Goal: Transaction & Acquisition: Purchase product/service

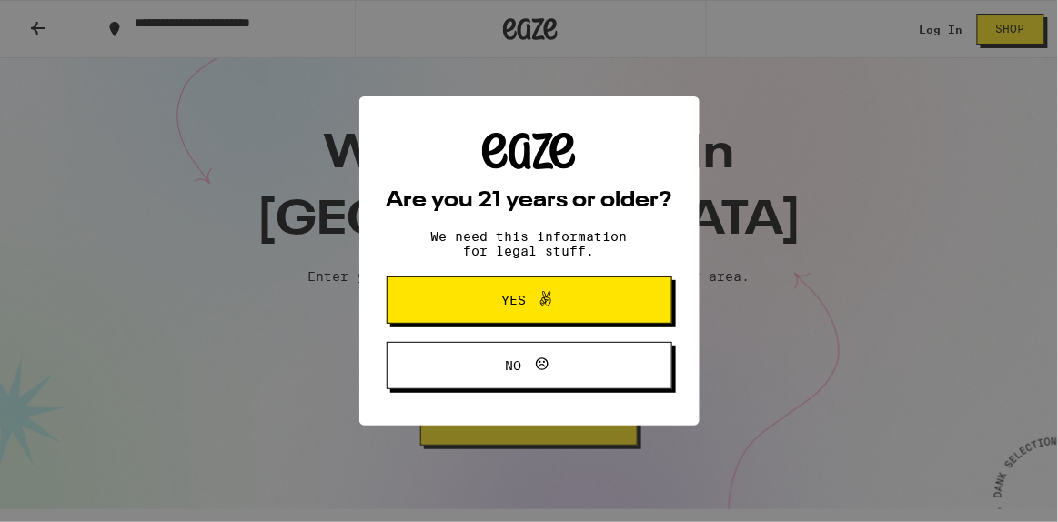
click at [411, 307] on button "Yes" at bounding box center [530, 300] width 286 height 47
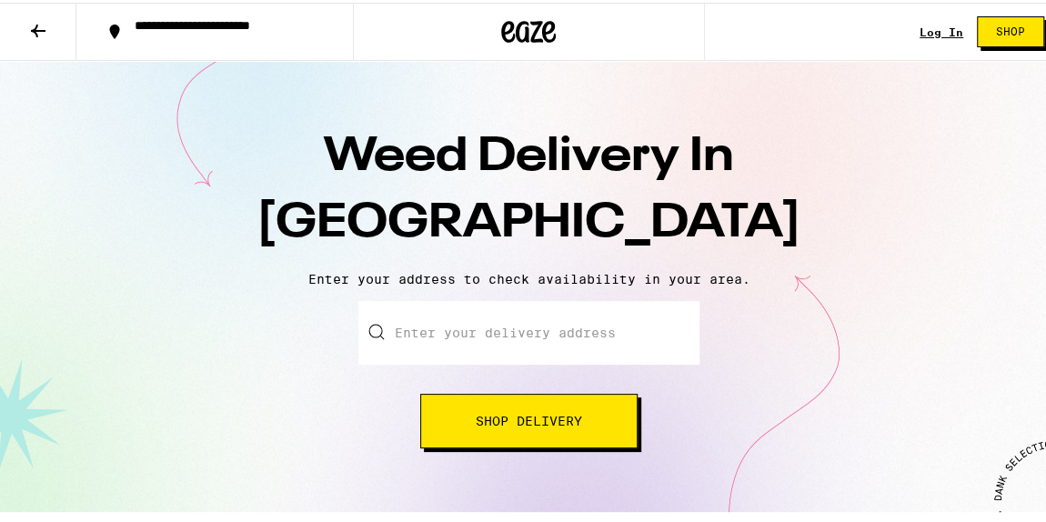
click at [409, 323] on input "Enter your delivery address" at bounding box center [528, 330] width 341 height 64
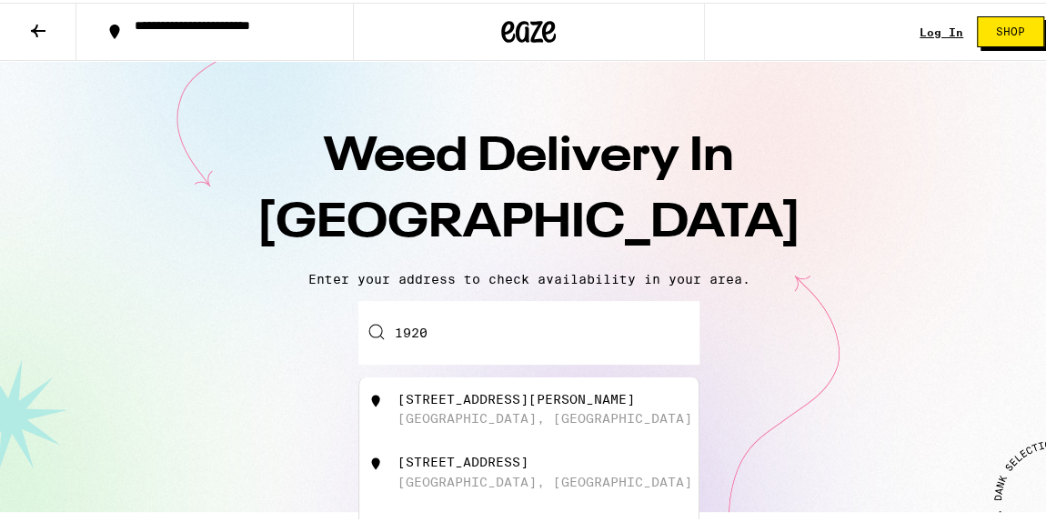
click at [435, 447] on div "[STREET_ADDRESS]" at bounding box center [528, 470] width 339 height 64
type input "[STREET_ADDRESS]"
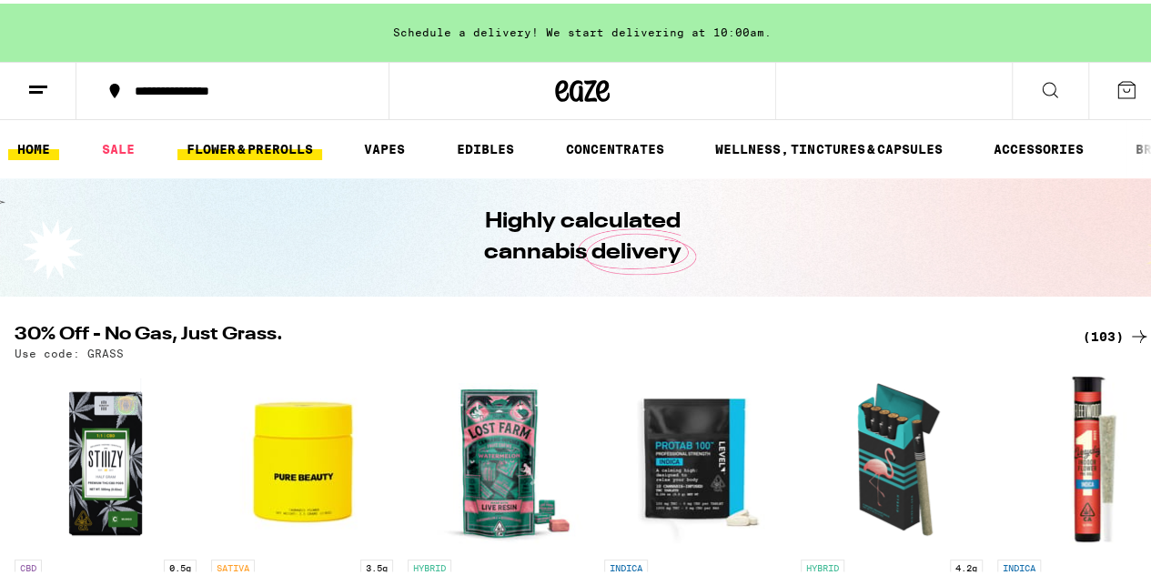
click at [204, 137] on link "FLOWER & PREROLLS" at bounding box center [249, 146] width 145 height 22
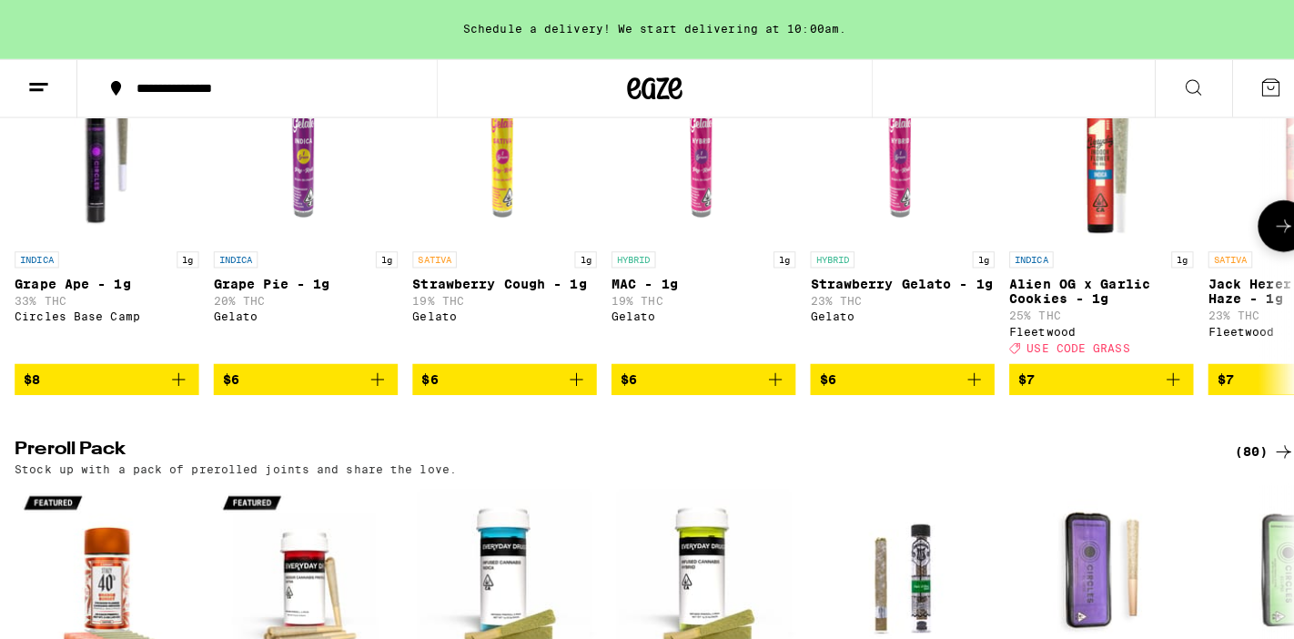
scroll to position [1011, 0]
